Goal: Information Seeking & Learning: Learn about a topic

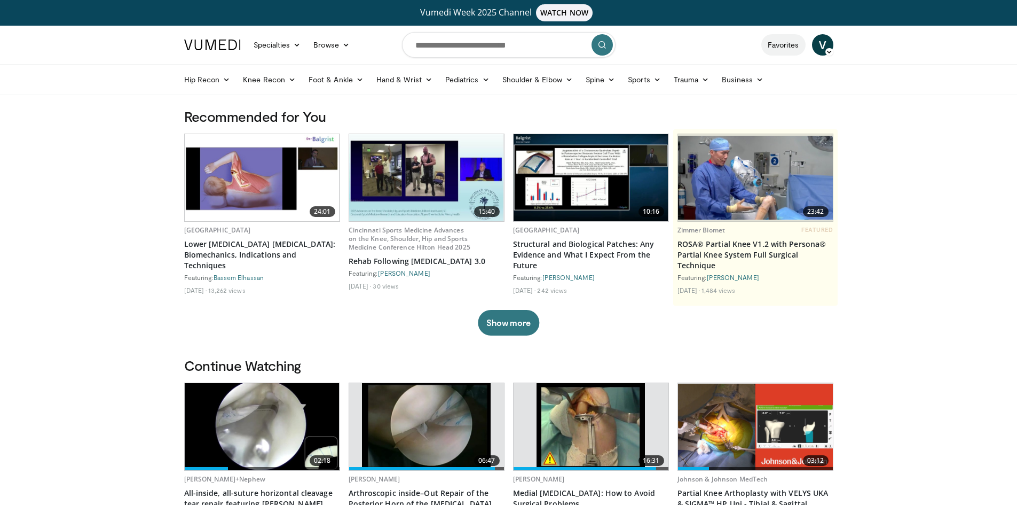
click at [785, 46] on link "Favorites" at bounding box center [783, 44] width 44 height 21
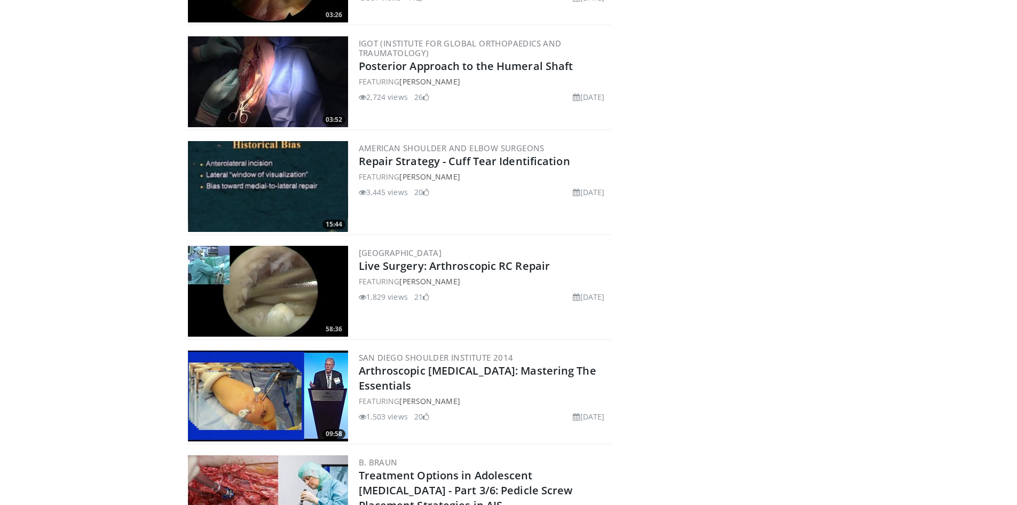
scroll to position [7099, 0]
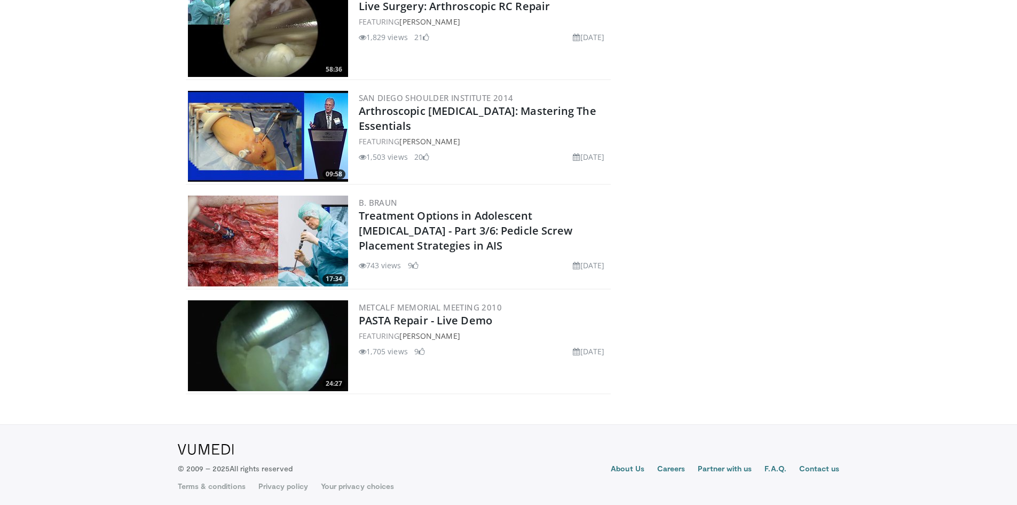
click at [290, 236] on img at bounding box center [268, 240] width 160 height 91
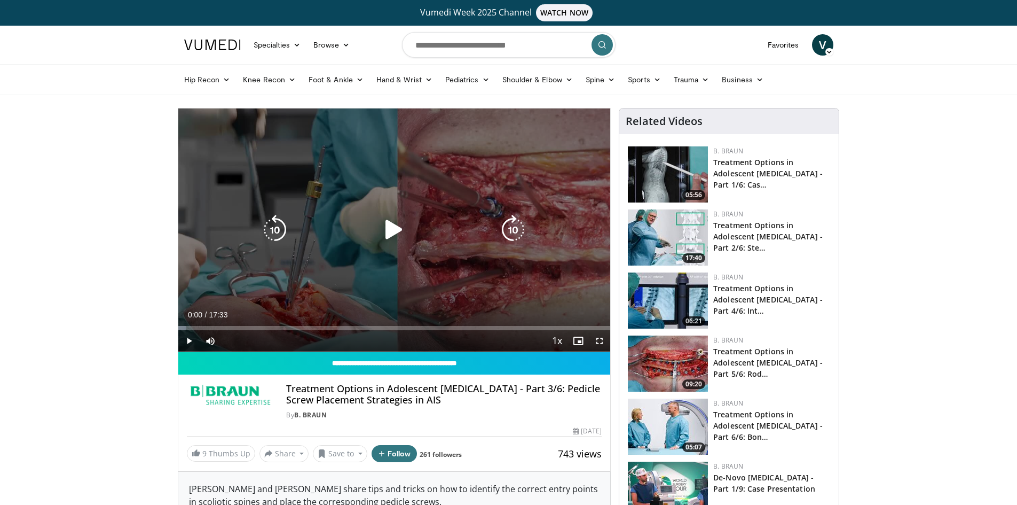
click at [392, 218] on icon "Video Player" at bounding box center [394, 230] width 30 height 30
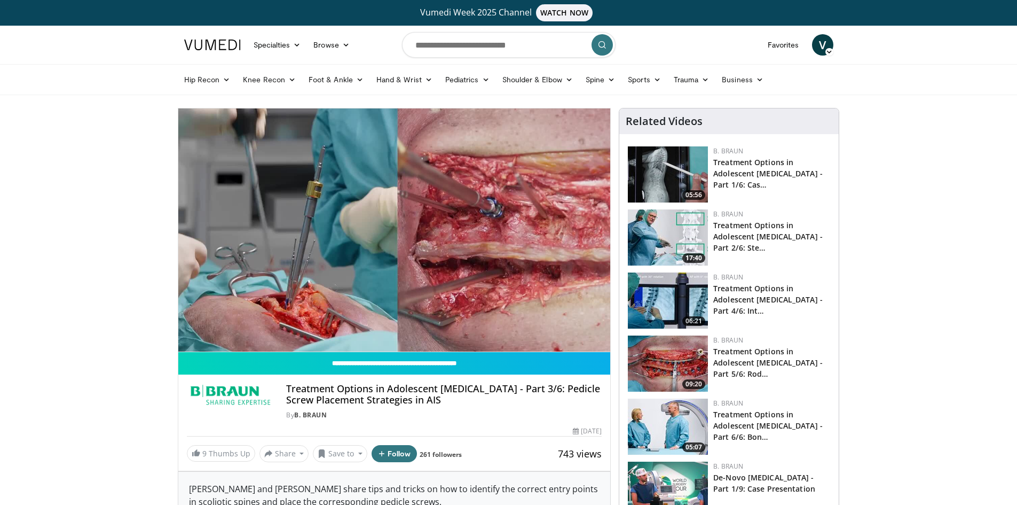
click at [675, 161] on img at bounding box center [668, 174] width 80 height 56
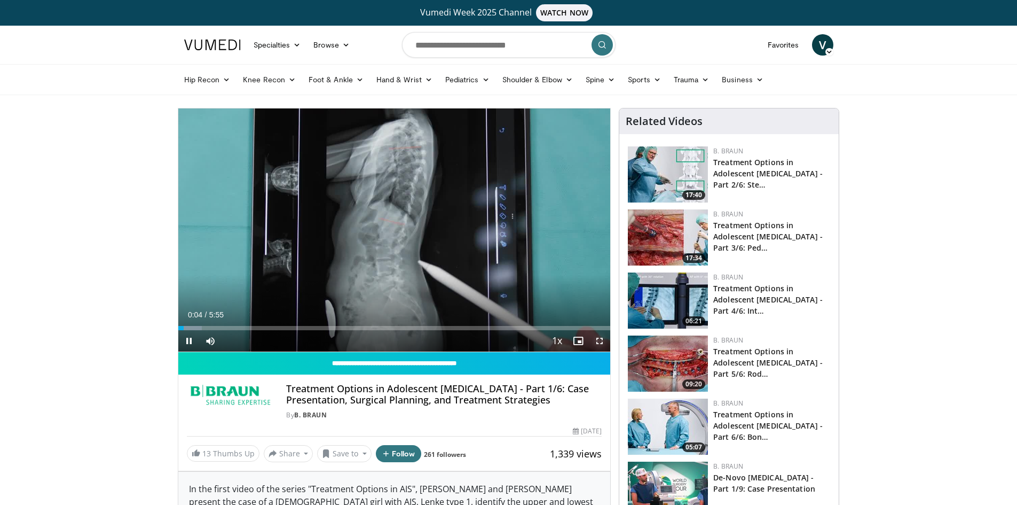
click at [602, 341] on span "Video Player" at bounding box center [599, 340] width 21 height 21
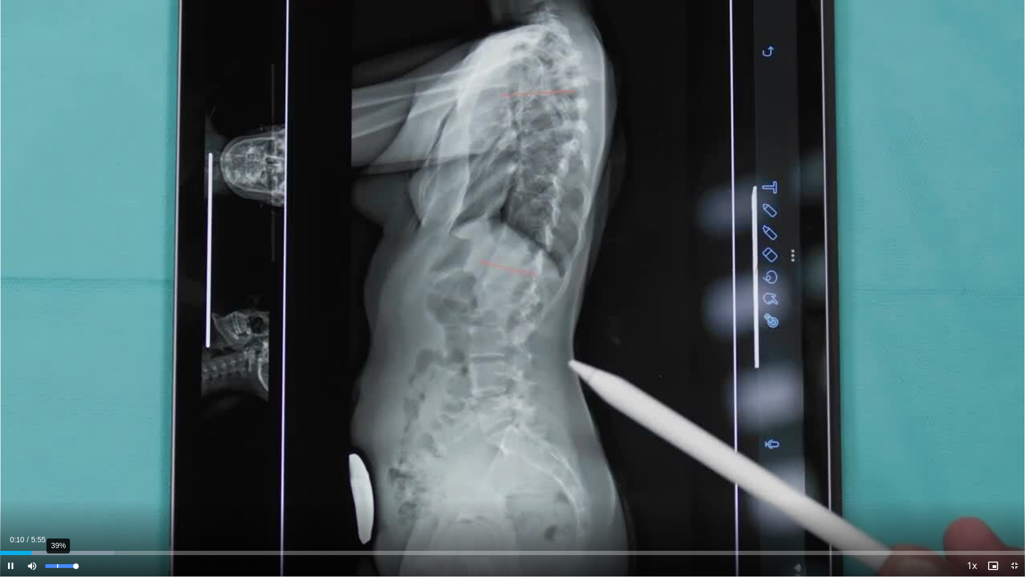
click at [57, 504] on div "39%" at bounding box center [60, 566] width 30 height 4
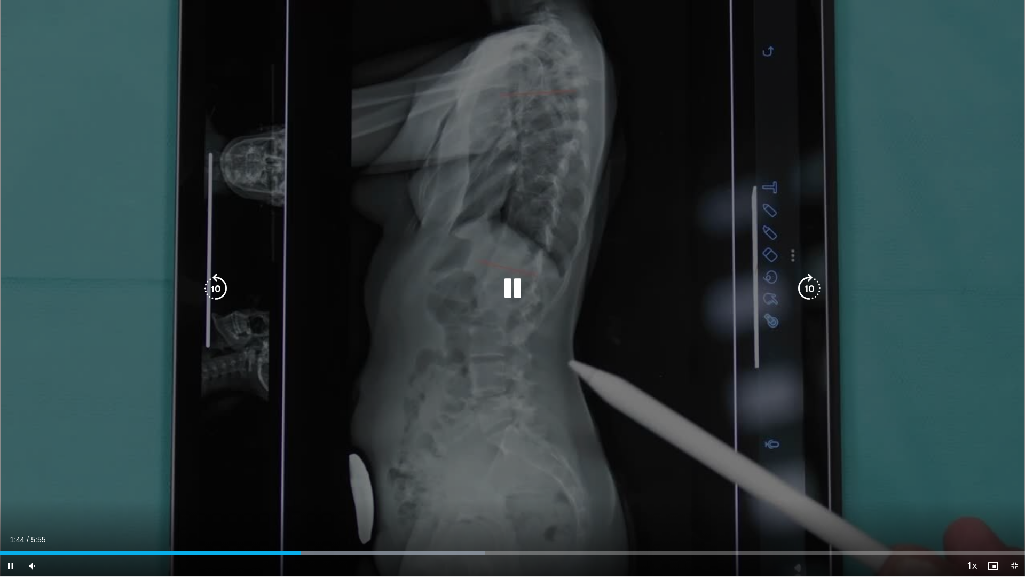
drag, startPoint x: 501, startPoint y: 304, endPoint x: 509, endPoint y: 290, distance: 16.0
click at [508, 292] on div "10 seconds Tap to unmute" at bounding box center [512, 288] width 1025 height 576
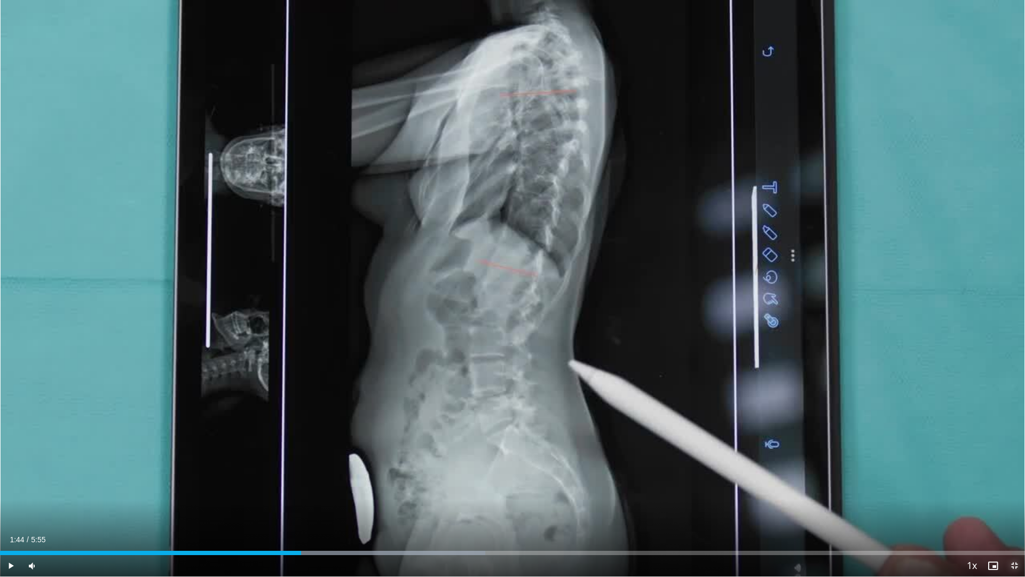
click at [1012, 504] on span "Video Player" at bounding box center [1014, 565] width 21 height 21
